Goal: Information Seeking & Learning: Learn about a topic

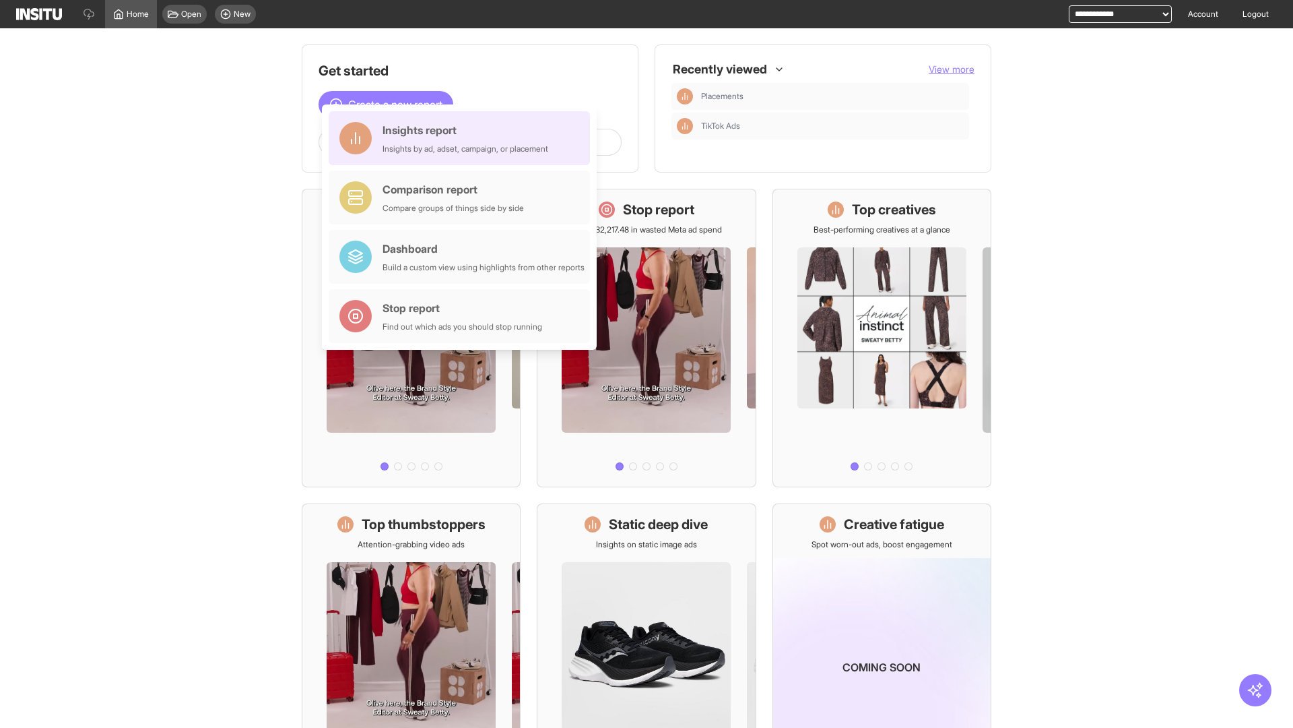
click at [463, 138] on div "Insights report Insights by ad, adset, campaign, or placement" at bounding box center [466, 138] width 166 height 32
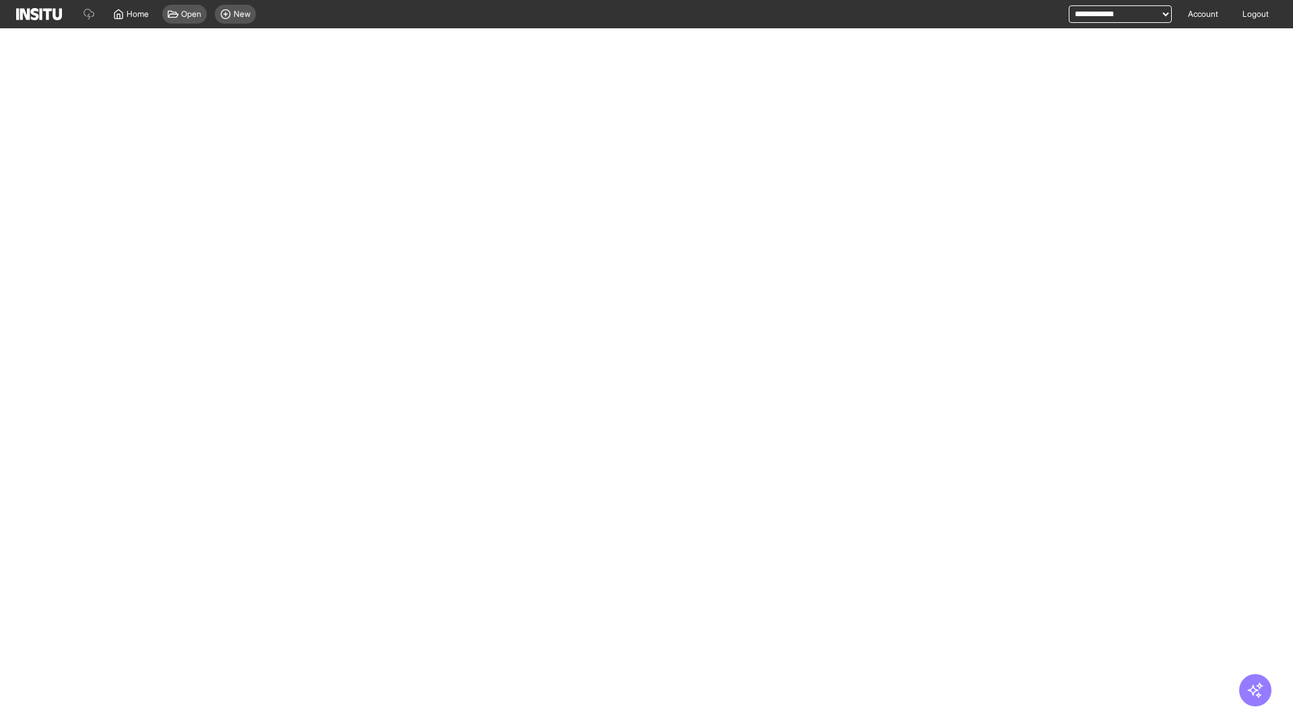
select select "**"
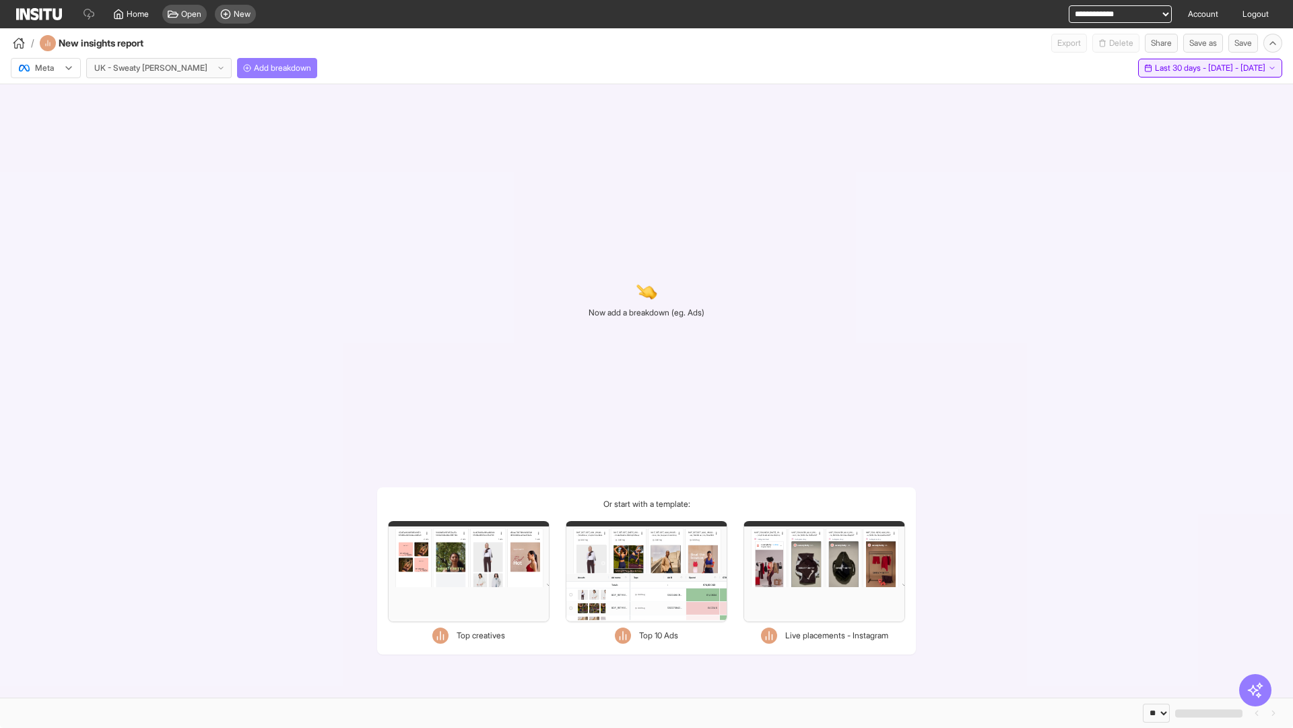
click at [1182, 68] on span "Last 30 days - [DATE] - [DATE]" at bounding box center [1210, 68] width 110 height 11
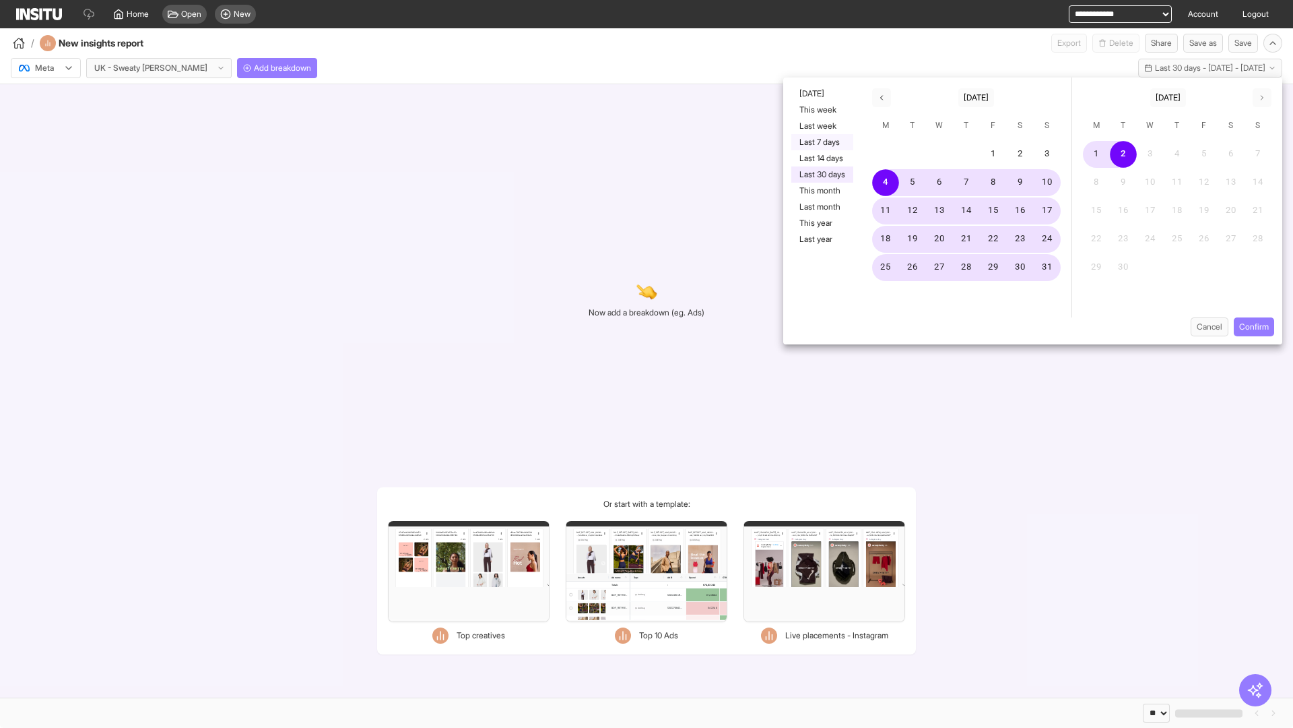
click at [821, 142] on button "Last 7 days" at bounding box center [823, 142] width 62 height 16
